Goal: Task Accomplishment & Management: Complete application form

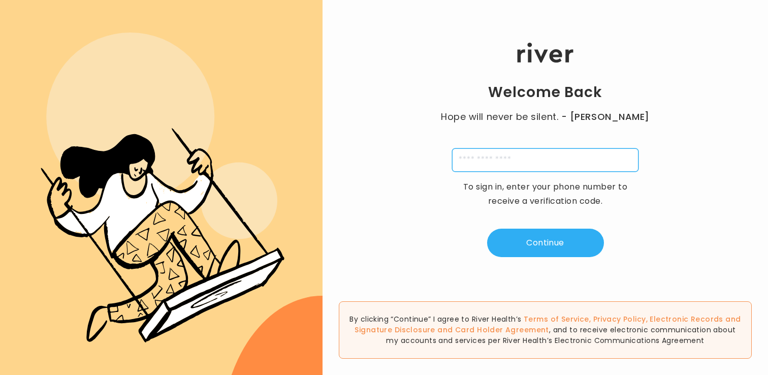
click at [526, 165] on input "tel" at bounding box center [545, 159] width 186 height 23
type input "**********"
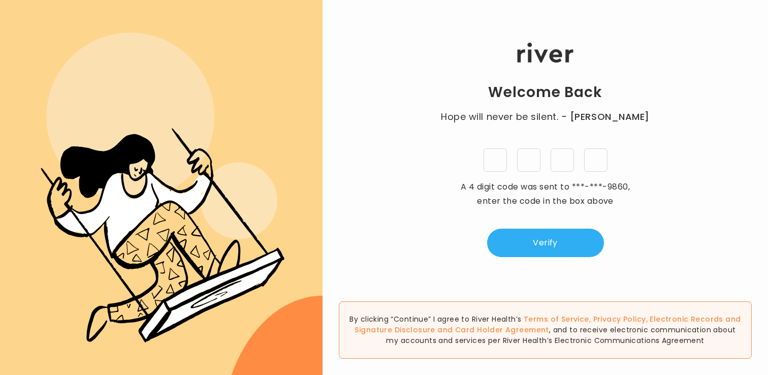
type input "*"
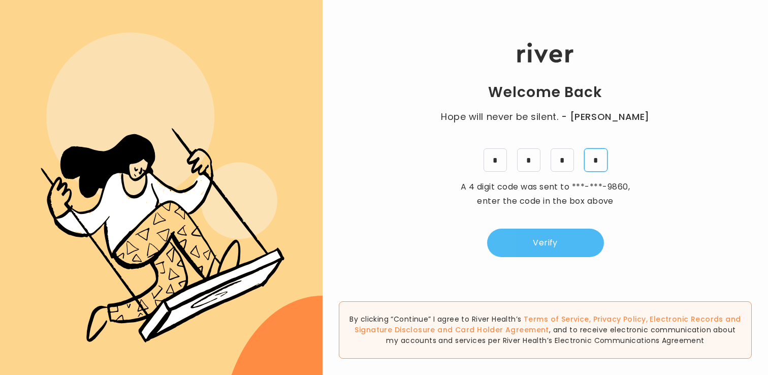
type input "*"
click at [567, 250] on button "Verify" at bounding box center [545, 243] width 117 height 28
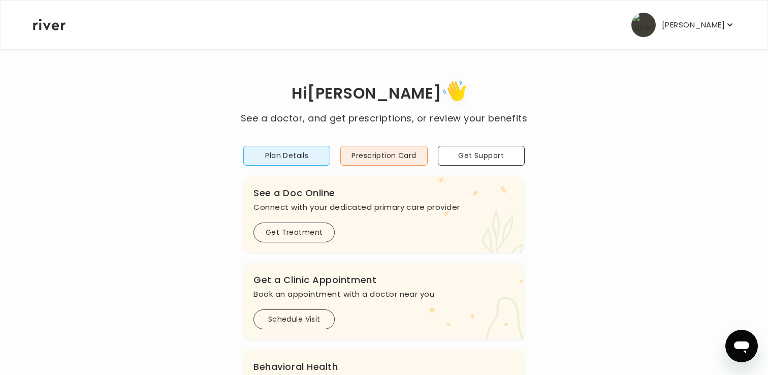
click at [724, 27] on p "[PERSON_NAME]" at bounding box center [693, 25] width 63 height 14
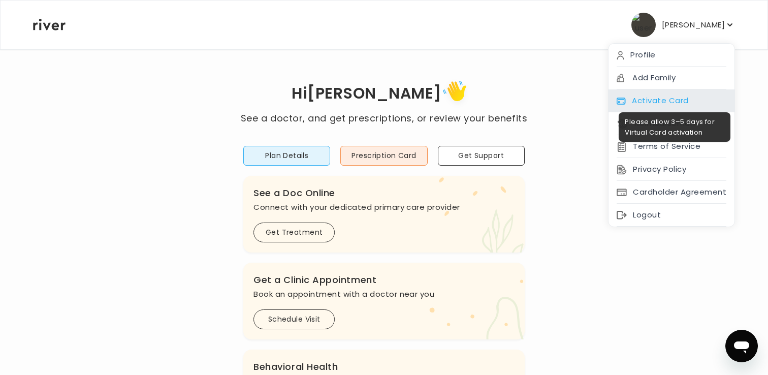
click at [661, 104] on div "Activate Card" at bounding box center [672, 100] width 126 height 23
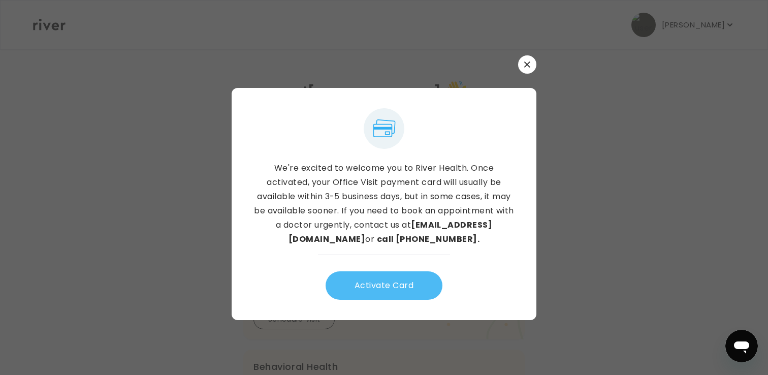
click at [387, 285] on button "Activate Card" at bounding box center [384, 285] width 117 height 28
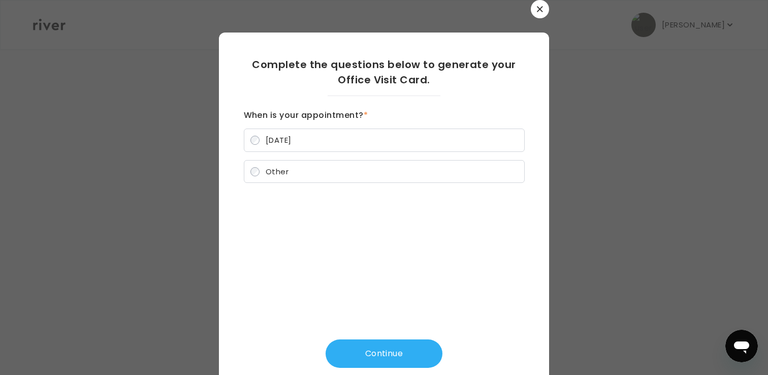
click at [272, 134] on label "[DATE]" at bounding box center [384, 140] width 281 height 23
click at [377, 353] on button "Continue" at bounding box center [384, 353] width 117 height 28
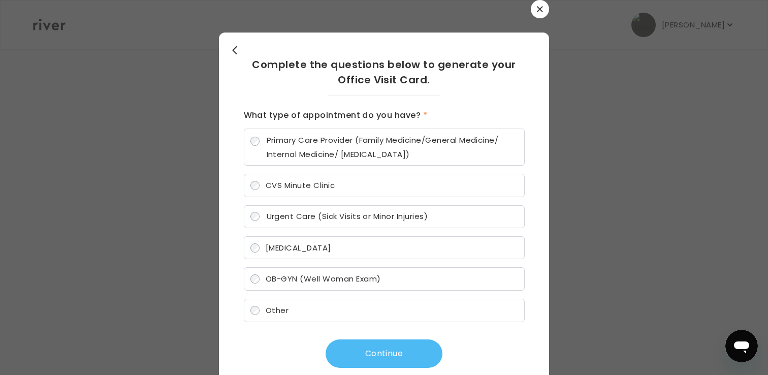
click at [390, 349] on button "Continue" at bounding box center [384, 353] width 117 height 28
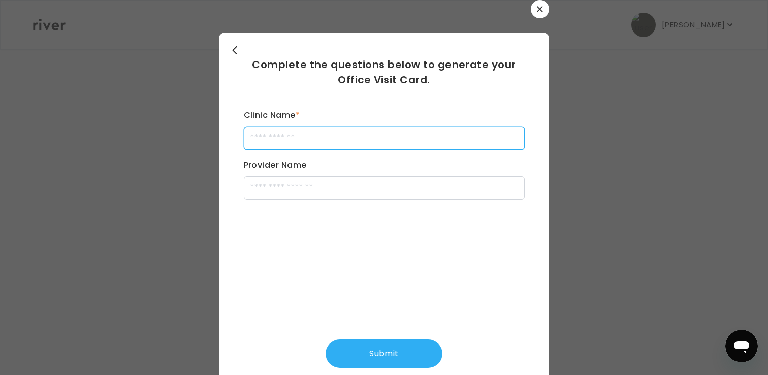
click at [297, 140] on input "Clinic Name *" at bounding box center [384, 137] width 281 height 23
type input "**********"
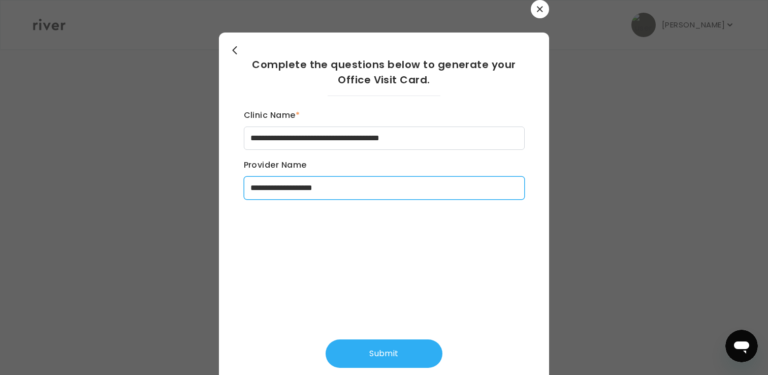
scroll to position [13, 0]
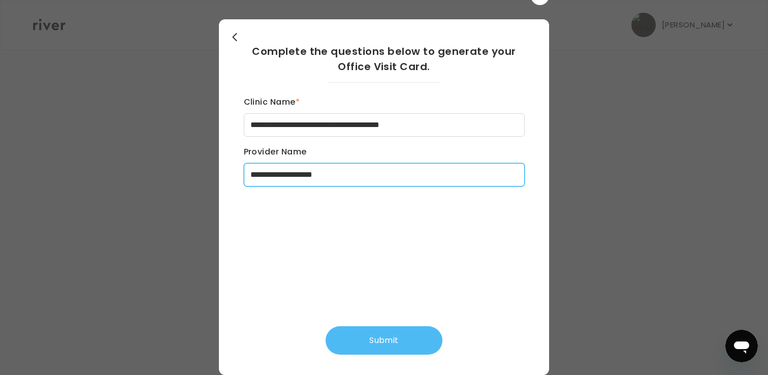
type input "**********"
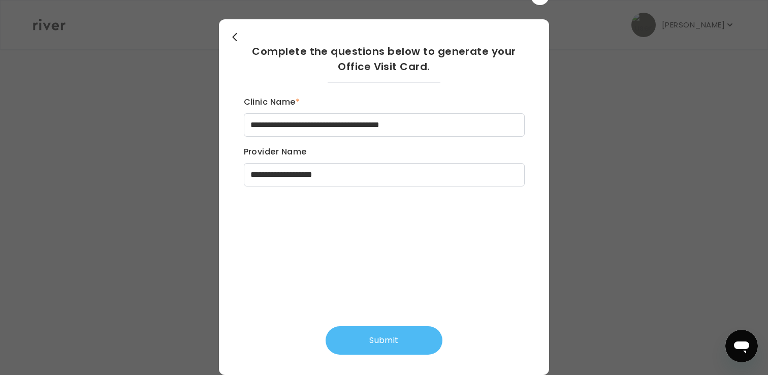
click at [408, 331] on button "Submit" at bounding box center [384, 340] width 117 height 28
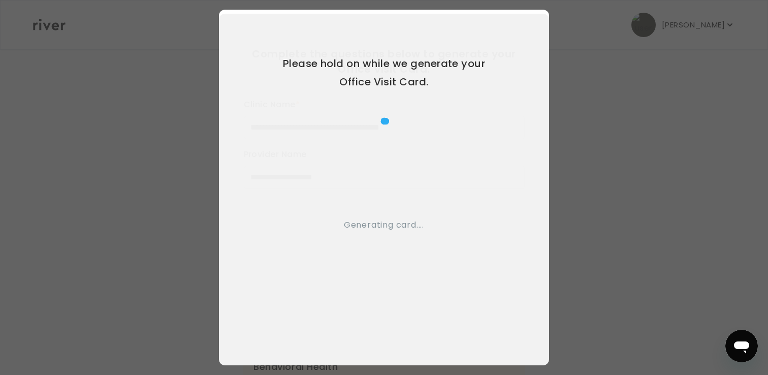
scroll to position [0, 0]
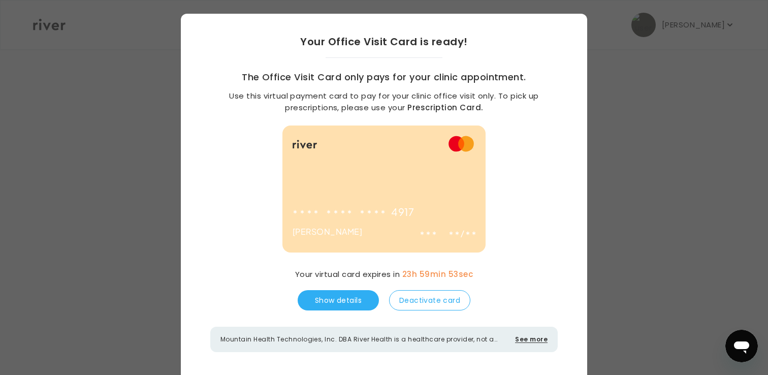
scroll to position [26, 0]
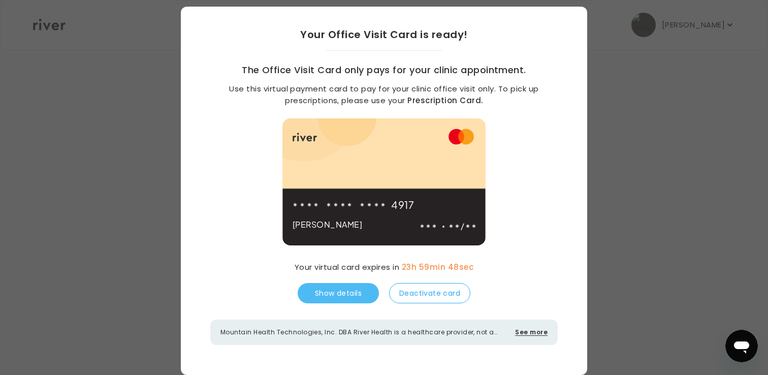
click at [331, 293] on button "Show details" at bounding box center [338, 293] width 81 height 20
click at [331, 293] on button "Hide details" at bounding box center [338, 293] width 81 height 20
click at [332, 293] on button "Show details" at bounding box center [338, 293] width 81 height 20
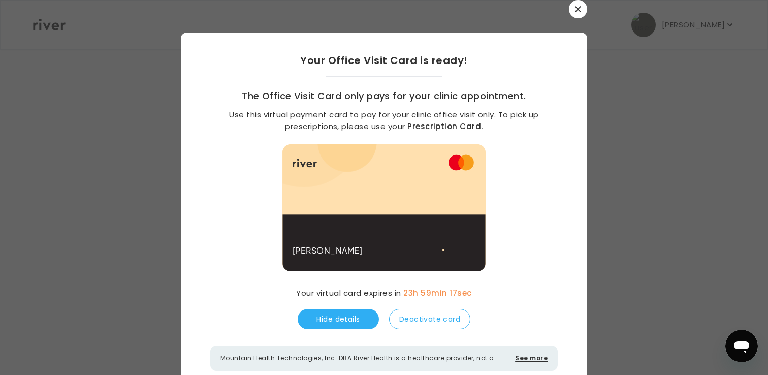
click at [577, 14] on button "button" at bounding box center [578, 9] width 18 height 18
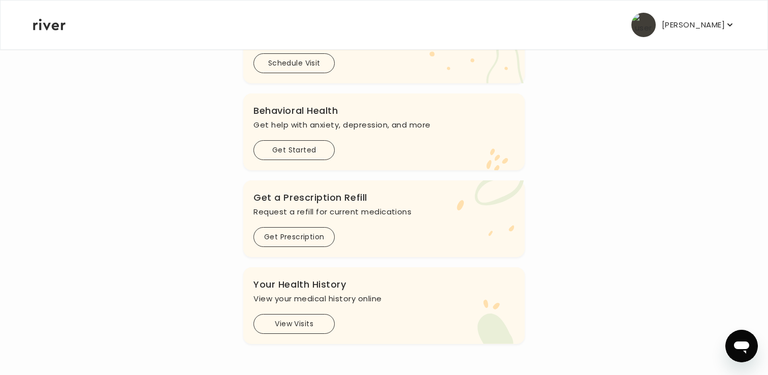
click at [715, 31] on p "[PERSON_NAME]" at bounding box center [693, 25] width 63 height 14
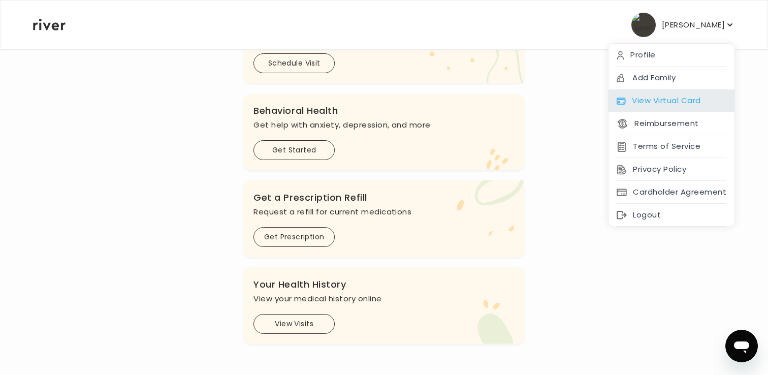
click at [661, 100] on div "View Virtual Card" at bounding box center [672, 100] width 126 height 23
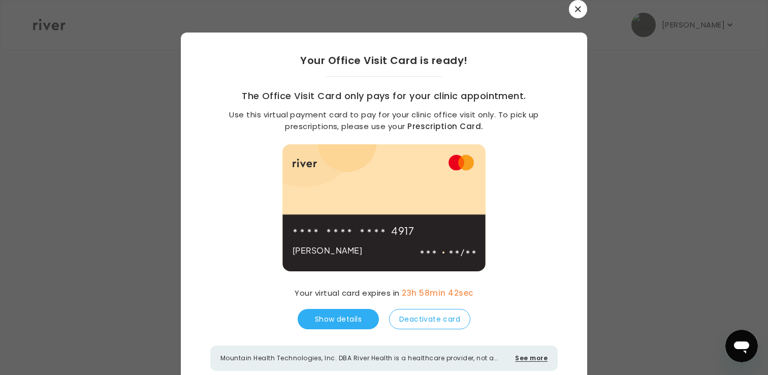
click at [580, 13] on button "button" at bounding box center [578, 9] width 18 height 18
